Goal: Task Accomplishment & Management: Use online tool/utility

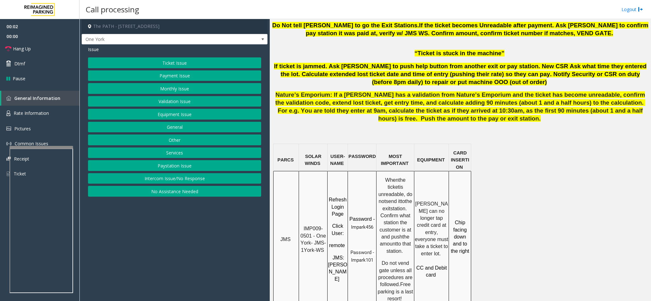
scroll to position [429, 0]
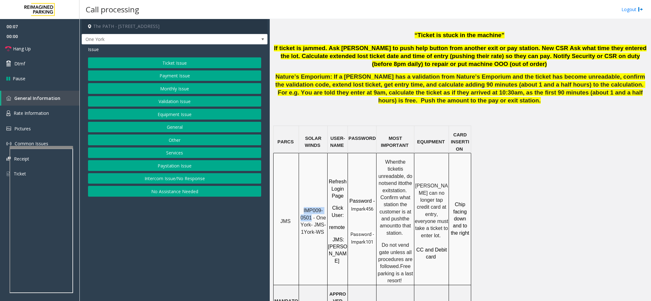
copy span "IMP009-0501"
drag, startPoint x: 303, startPoint y: 185, endPoint x: 311, endPoint y: 198, distance: 15.2
click at [311, 207] on p "IMP009-0501 - One York- JMS-1York-WS" at bounding box center [313, 221] width 28 height 29
click at [159, 62] on button "Ticket Issue" at bounding box center [174, 62] width 173 height 11
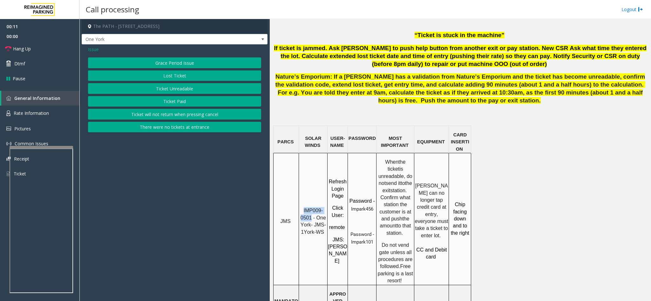
click at [160, 85] on button "Ticket Unreadable" at bounding box center [174, 88] width 173 height 11
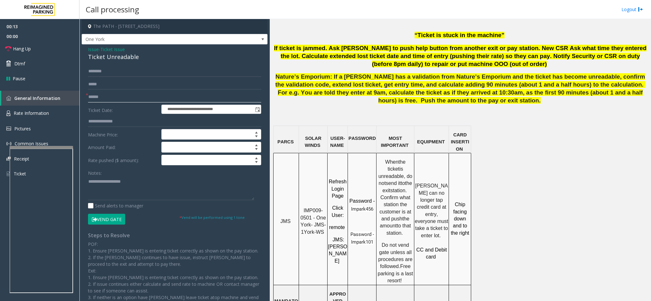
click at [153, 92] on input "text" at bounding box center [174, 97] width 173 height 11
type input "*"
type input "********"
click at [96, 57] on div "Ticket Unreadable" at bounding box center [174, 57] width 173 height 9
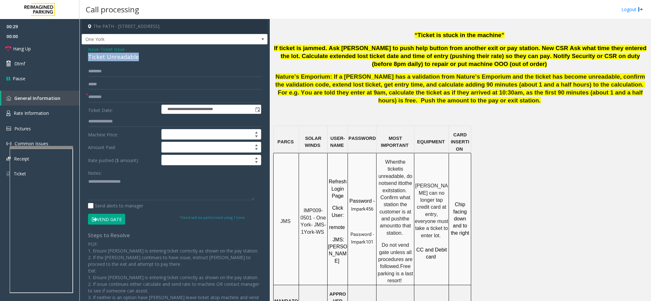
click at [97, 57] on div "Ticket Unreadable" at bounding box center [174, 57] width 173 height 9
click at [88, 182] on textarea at bounding box center [171, 189] width 166 height 24
drag, startPoint x: 165, startPoint y: 184, endPoint x: 168, endPoint y: 176, distance: 8.8
click at [166, 183] on textarea at bounding box center [171, 189] width 166 height 24
click at [166, 191] on textarea at bounding box center [171, 189] width 166 height 24
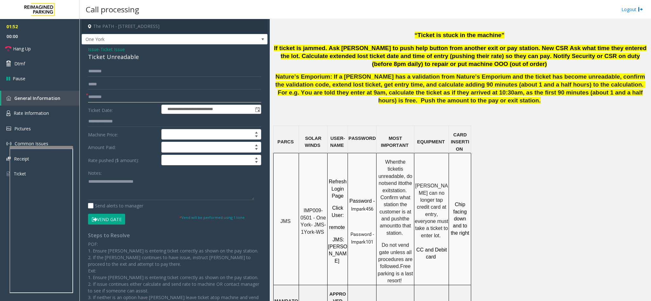
click at [110, 98] on input "********" at bounding box center [174, 97] width 173 height 11
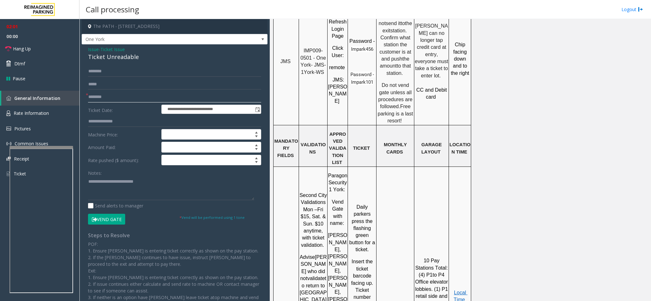
scroll to position [619, 0]
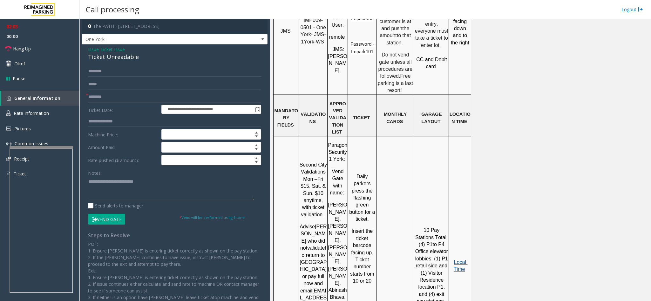
click at [459, 260] on span "Local Time" at bounding box center [460, 266] width 14 height 12
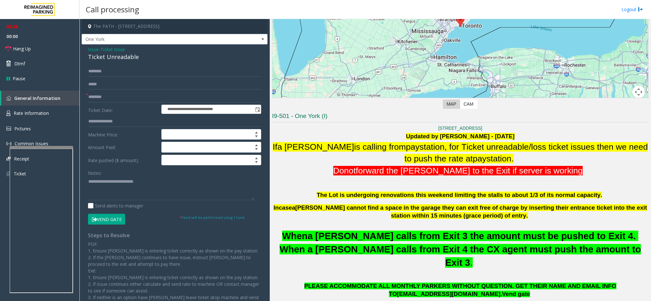
scroll to position [143, 0]
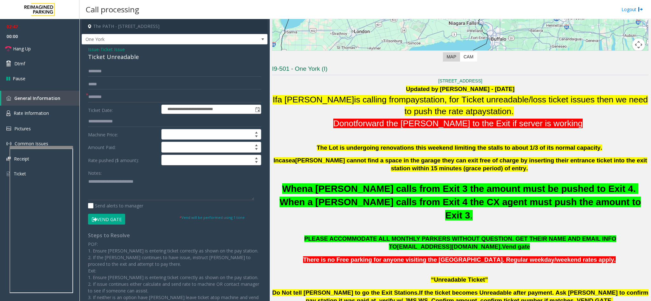
drag, startPoint x: 386, startPoint y: 200, endPoint x: 412, endPoint y: 200, distance: 25.4
click at [407, 200] on span "a [PERSON_NAME] calls from Exit 3 the amount must be pushed to Exit 4. When a […" at bounding box center [459, 202] width 361 height 37
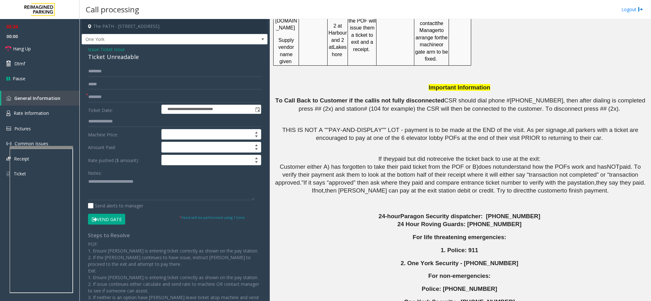
scroll to position [1152, 0]
click at [105, 222] on button "Vend Gate" at bounding box center [106, 219] width 37 height 11
click at [184, 188] on textarea at bounding box center [171, 189] width 166 height 24
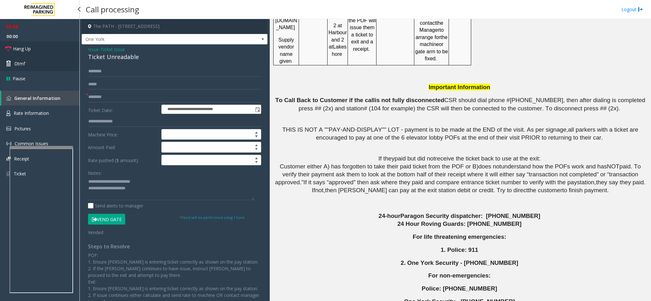
drag, startPoint x: 35, startPoint y: 47, endPoint x: 45, endPoint y: 58, distance: 15.1
click at [35, 47] on link "Hang Up" at bounding box center [39, 48] width 79 height 15
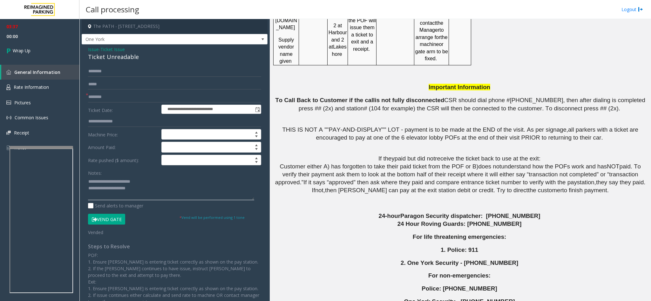
click at [139, 188] on textarea at bounding box center [171, 189] width 166 height 24
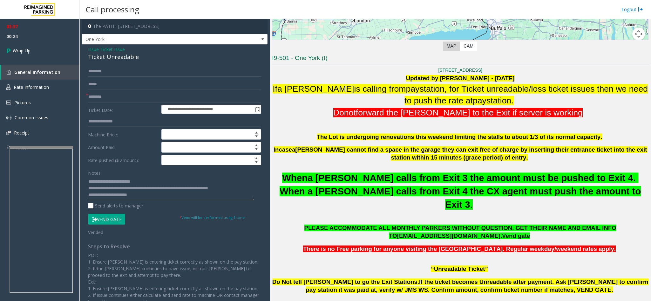
scroll to position [152, 0]
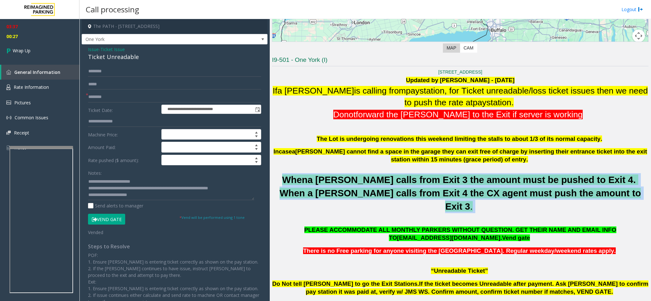
copy p "When a [PERSON_NAME] calls from Exit 3 the amount must be pushed to Exit 4. Whe…"
drag, startPoint x: 274, startPoint y: 178, endPoint x: 572, endPoint y: 199, distance: 298.6
click at [572, 199] on p "When a [PERSON_NAME] calls from Exit 3 the amount must be pushed to Exit 4. Whe…" at bounding box center [460, 193] width 376 height 40
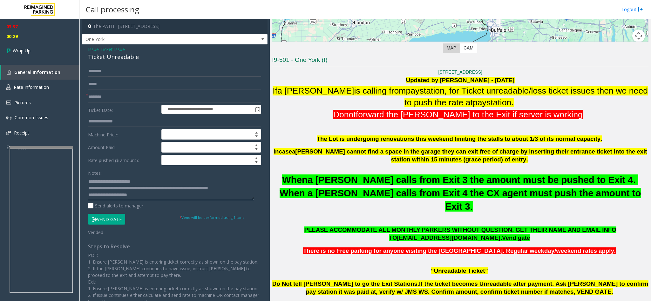
click at [139, 197] on textarea at bounding box center [171, 189] width 166 height 24
paste textarea "**********"
type textarea "**********"
click at [35, 43] on link "Wrap Up" at bounding box center [39, 50] width 79 height 19
